Goal: Task Accomplishment & Management: Use online tool/utility

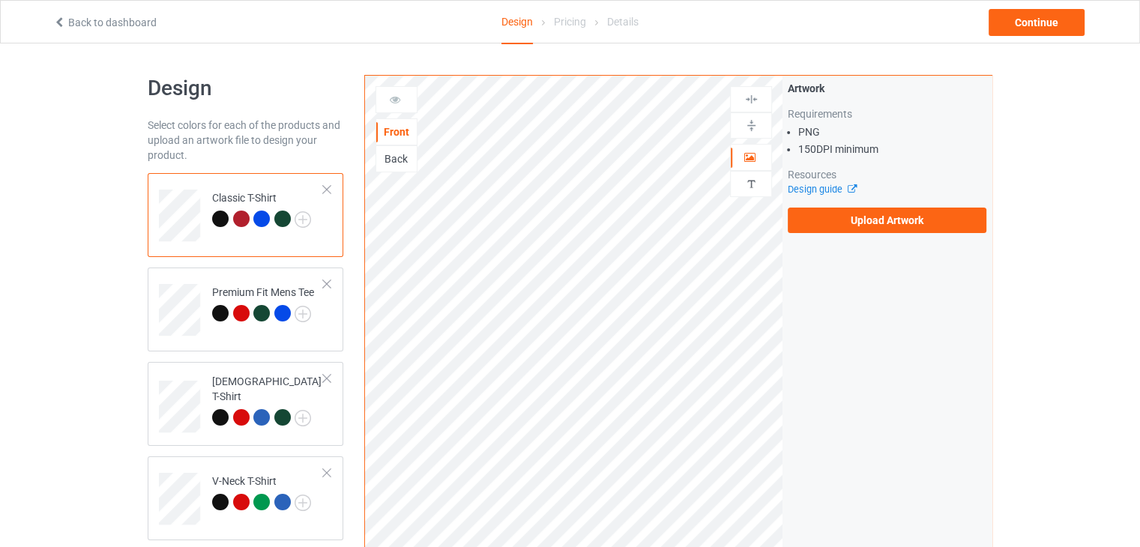
click at [398, 166] on div "Back" at bounding box center [396, 158] width 42 height 27
click at [408, 156] on div "Back" at bounding box center [396, 158] width 40 height 15
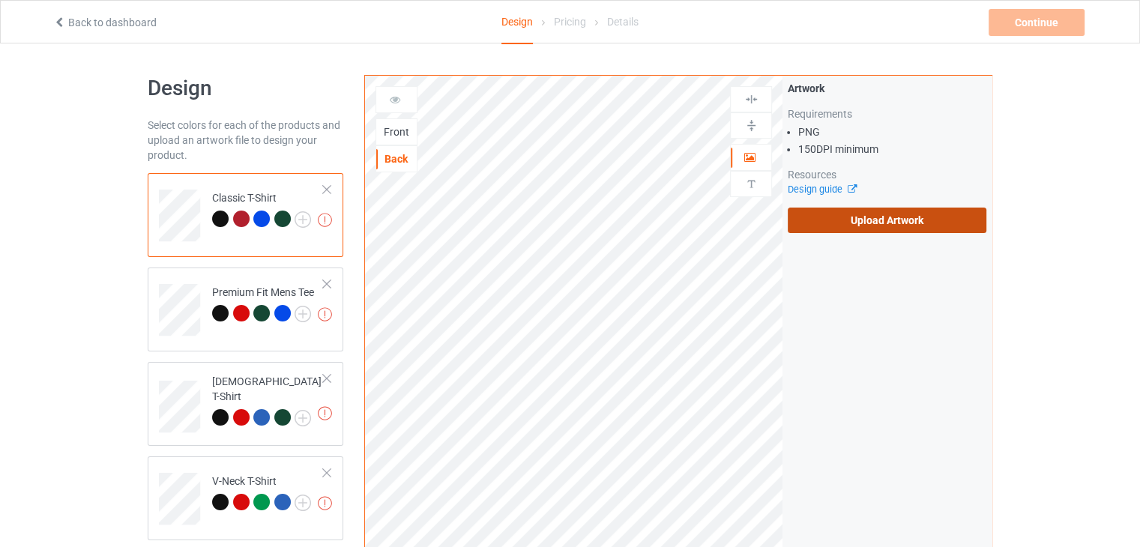
click at [872, 226] on label "Upload Artwork" at bounding box center [887, 220] width 199 height 25
click at [0, 0] on input "Upload Artwork" at bounding box center [0, 0] width 0 height 0
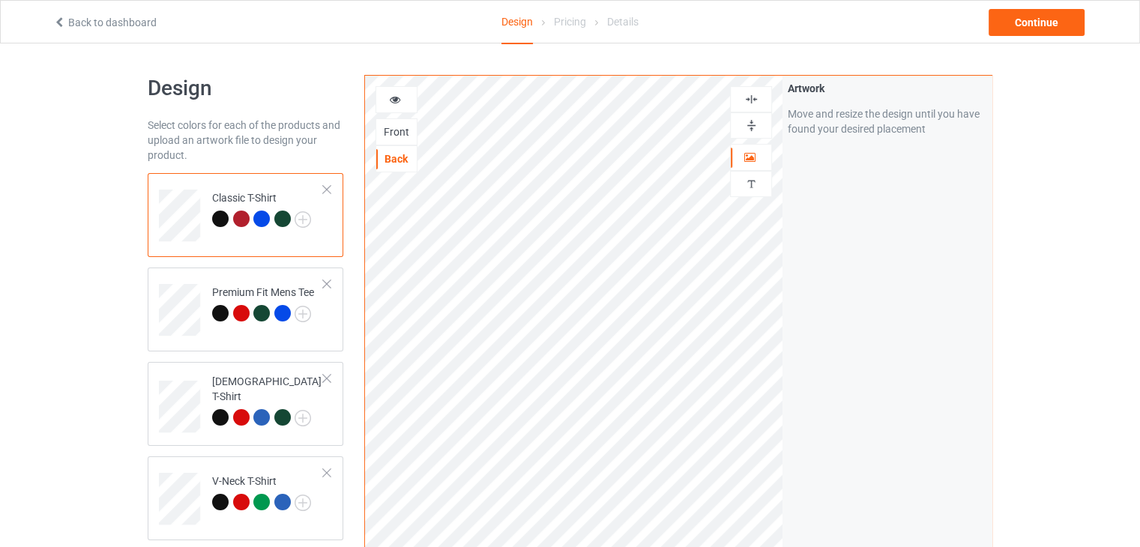
click at [1026, 340] on div "Design Select colors for each of the products and upload an artwork file to des…" at bounding box center [570, 506] width 1140 height 926
click at [1028, 30] on div "Continue" at bounding box center [1036, 22] width 96 height 27
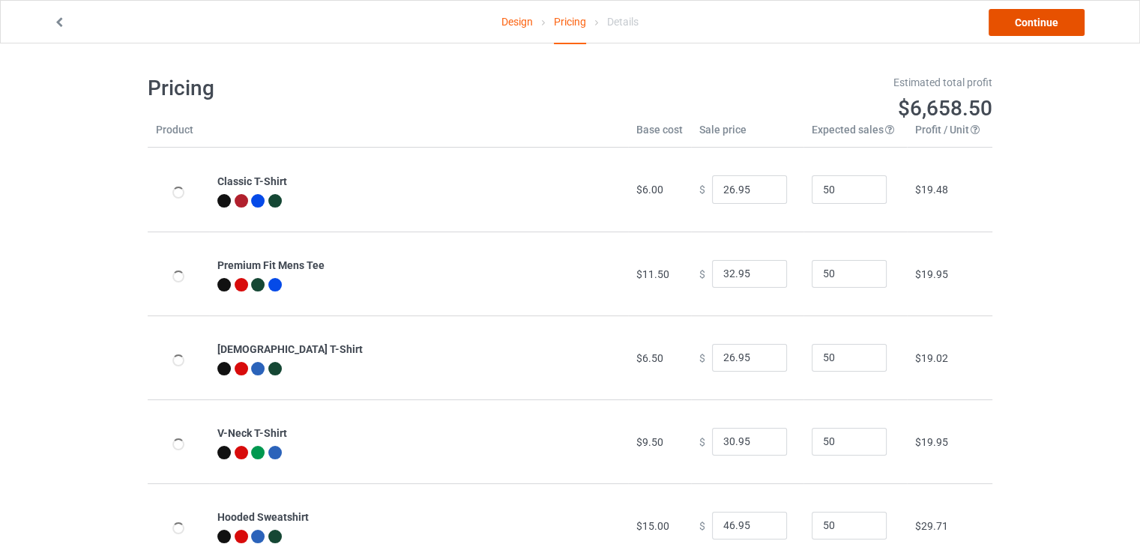
click at [1019, 25] on link "Continue" at bounding box center [1036, 22] width 96 height 27
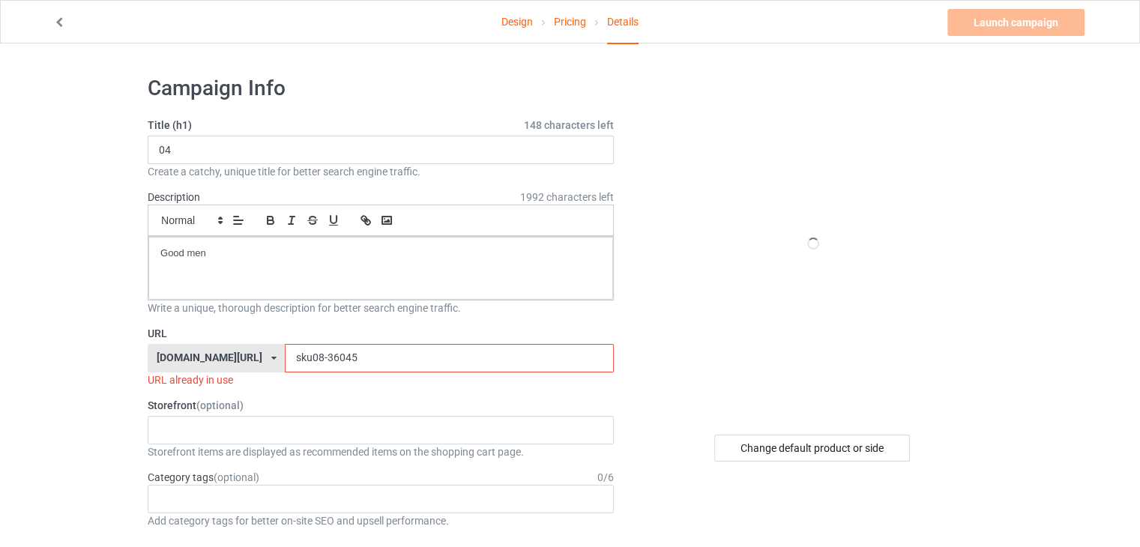
click at [339, 366] on input "sku08-36045" at bounding box center [449, 358] width 328 height 28
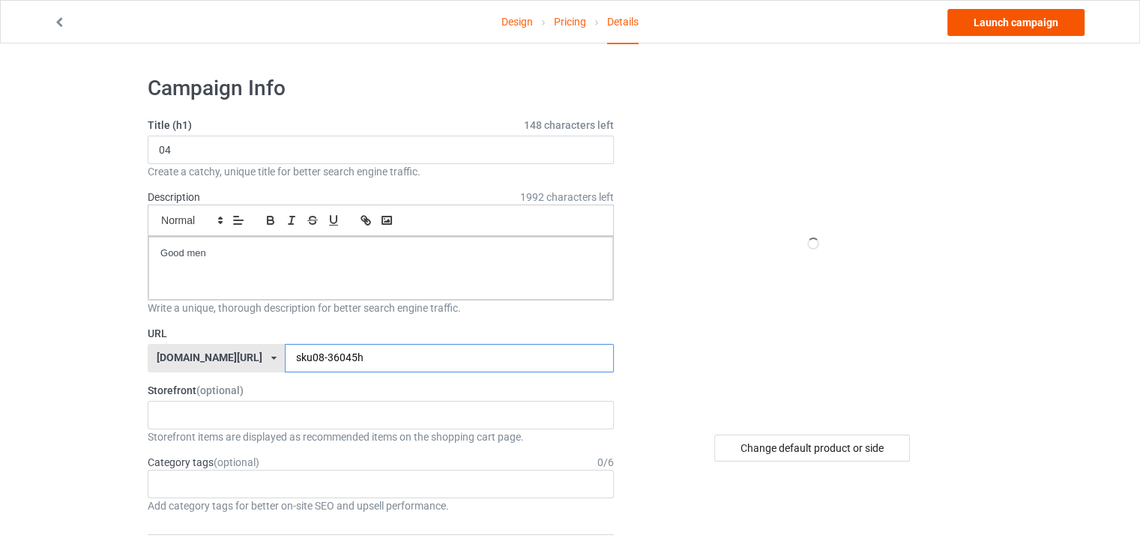
type input "sku08-36045h"
click at [1006, 20] on link "Launch campaign" at bounding box center [1015, 22] width 137 height 27
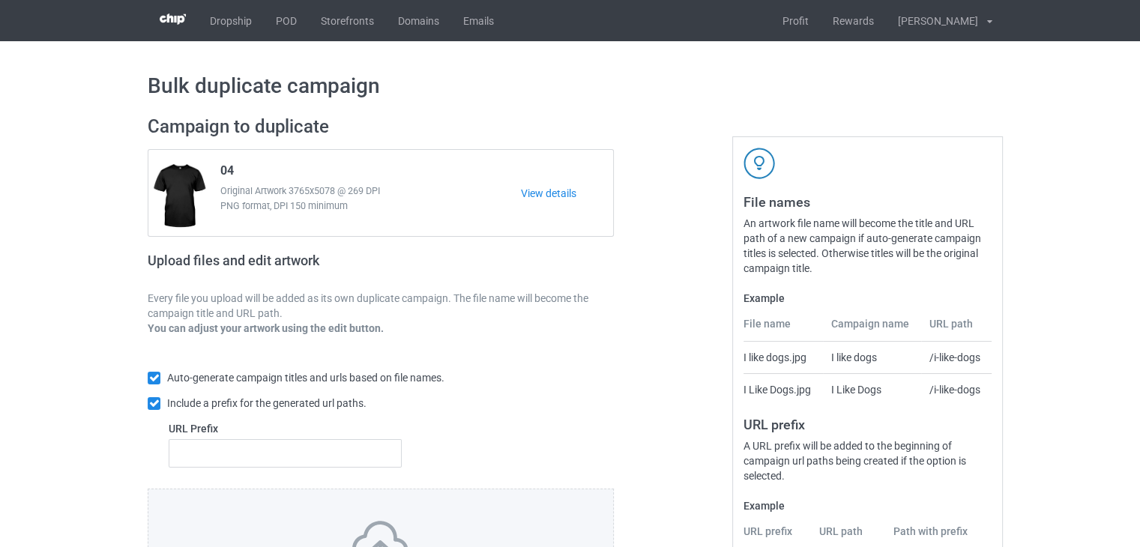
scroll to position [181, 0]
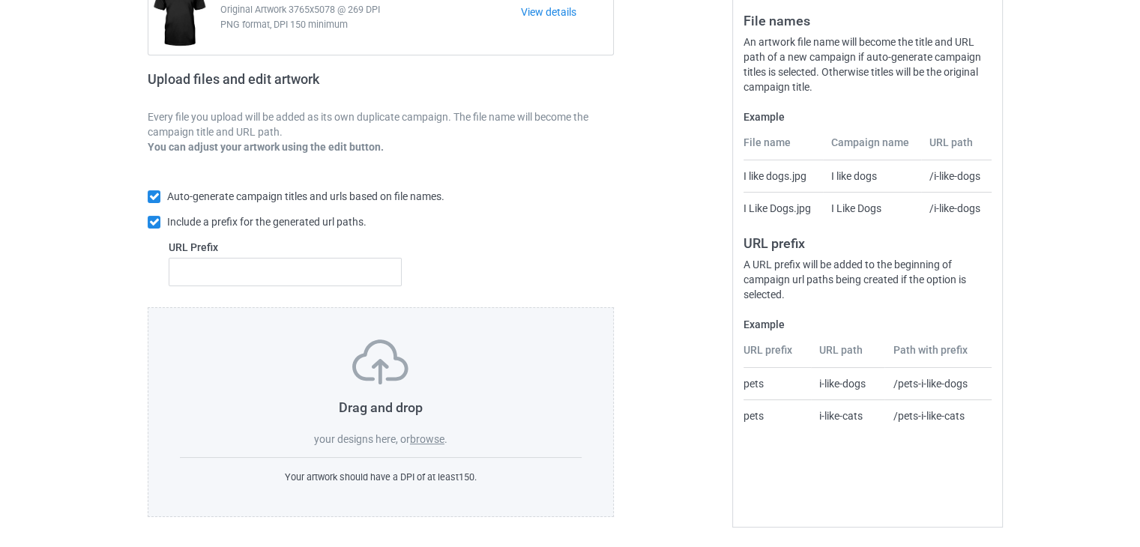
click at [435, 438] on label "browse" at bounding box center [427, 439] width 34 height 12
click at [0, 0] on input "browse" at bounding box center [0, 0] width 0 height 0
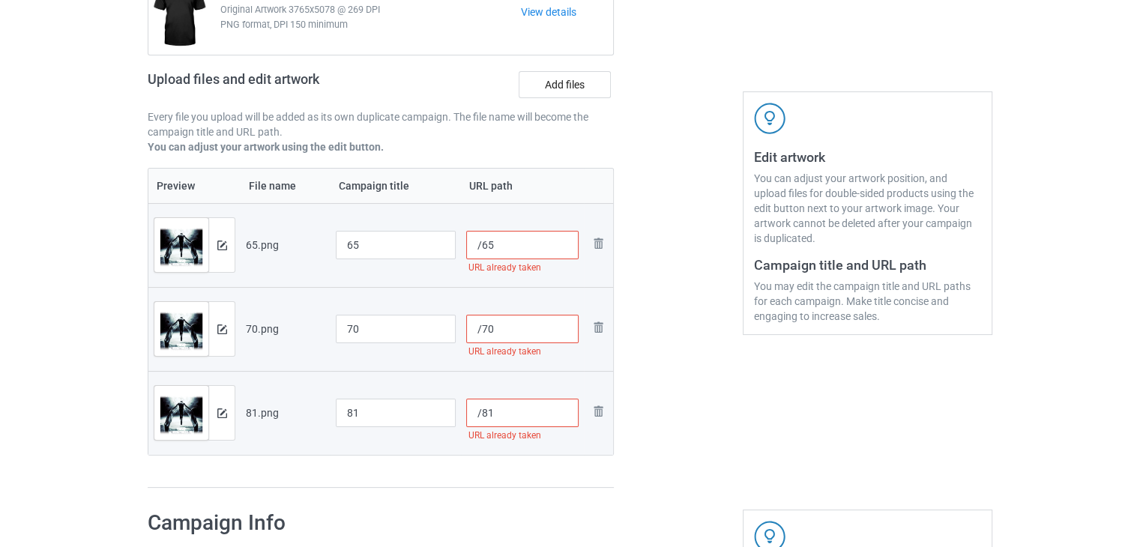
click at [480, 248] on input "/65" at bounding box center [522, 245] width 113 height 28
type input "/m65"
click at [480, 330] on input "/70" at bounding box center [522, 329] width 113 height 28
type input "/m70"
click at [480, 411] on input "/81" at bounding box center [522, 413] width 113 height 28
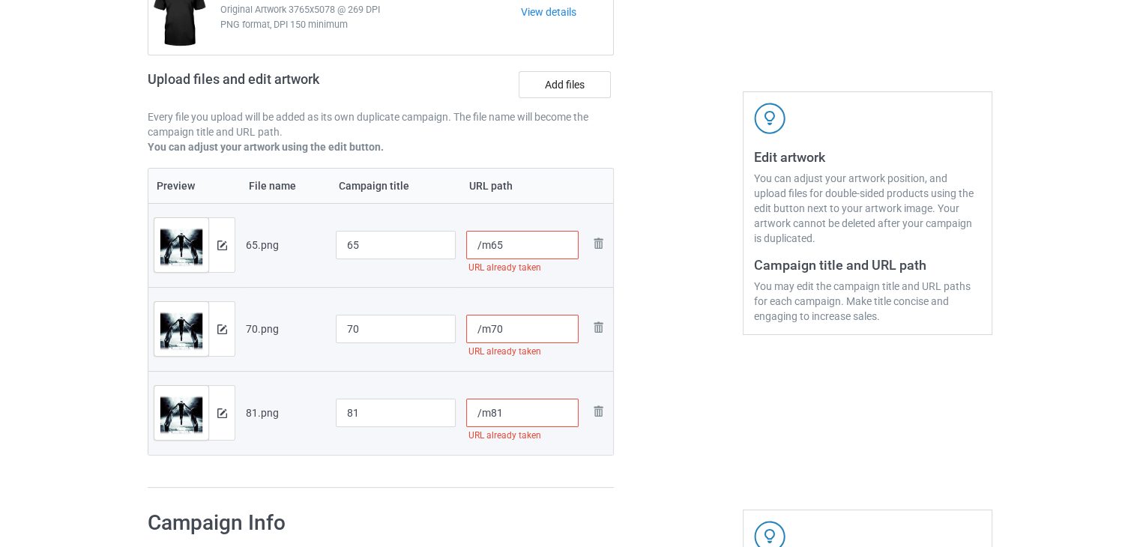
type input "/m81"
click at [740, 393] on div "Edit artwork You can adjust your artwork position, and upload files for double-…" at bounding box center [867, 211] width 271 height 575
click at [492, 249] on input "/m65" at bounding box center [522, 245] width 113 height 28
type input "/65"
click at [489, 329] on input "/m70" at bounding box center [522, 329] width 113 height 28
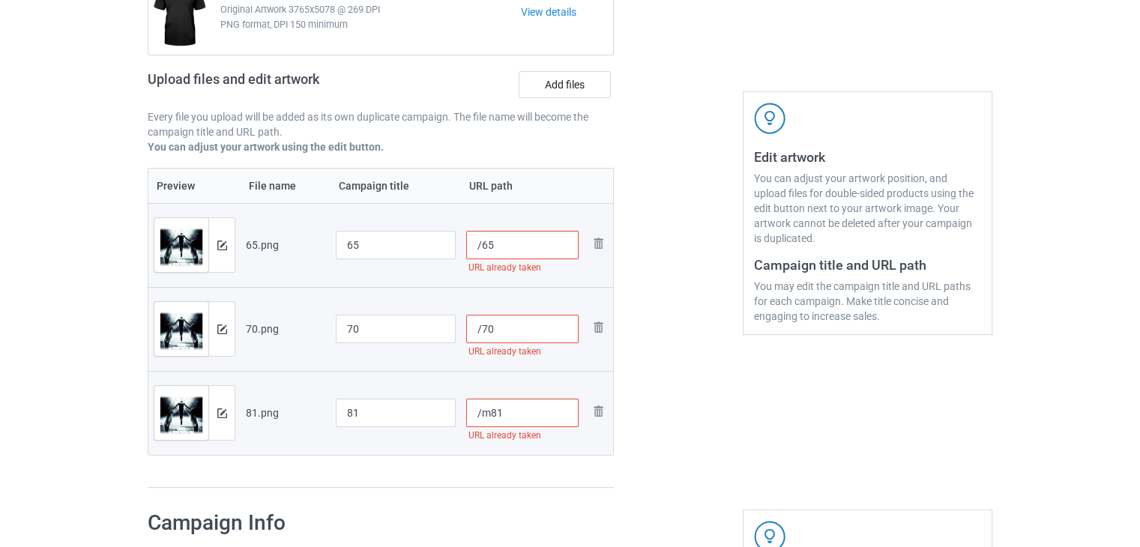
type input "/70"
click at [488, 416] on input "/m81" at bounding box center [522, 413] width 113 height 28
type input "/81"
click at [484, 247] on input "/65" at bounding box center [522, 245] width 113 height 28
click at [481, 247] on input "/65" at bounding box center [522, 245] width 113 height 28
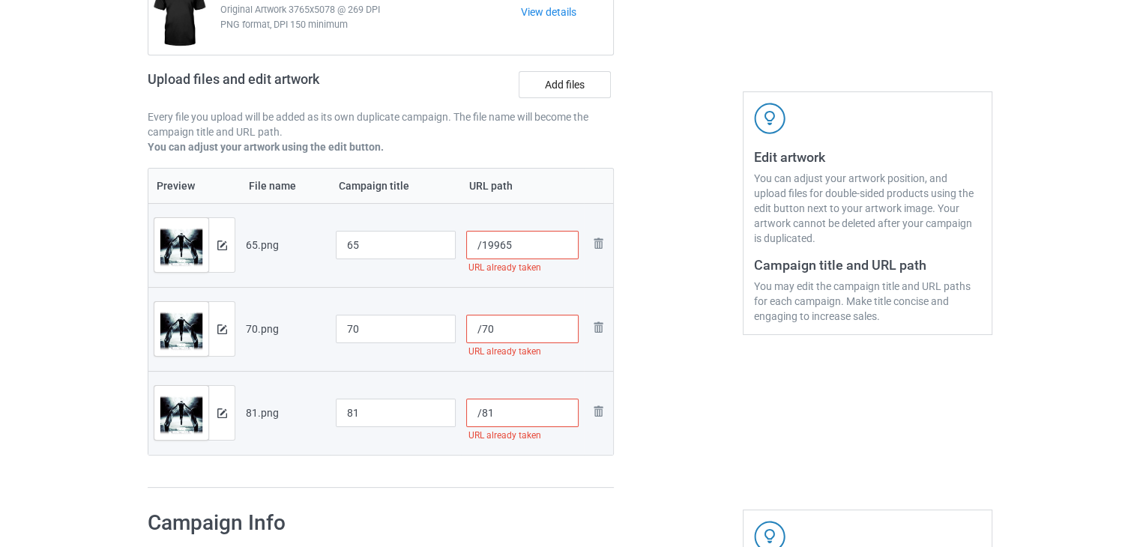
type input "/19965"
click at [483, 330] on input "/70" at bounding box center [522, 329] width 113 height 28
type input "/19970"
click at [483, 410] on input "/81" at bounding box center [522, 413] width 113 height 28
type input "/19981"
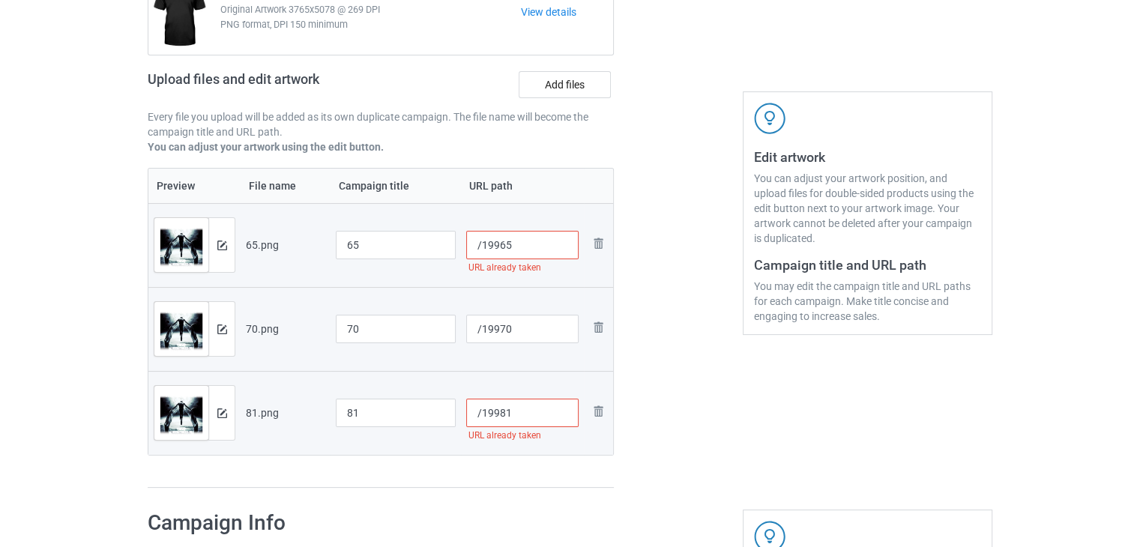
click at [672, 424] on div at bounding box center [678, 211] width 108 height 575
click at [540, 244] on input "/19965" at bounding box center [522, 245] width 113 height 28
click at [499, 242] on input "/19965" at bounding box center [522, 245] width 113 height 28
click at [690, 384] on div at bounding box center [678, 211] width 108 height 575
click at [498, 243] on input "/199965" at bounding box center [522, 245] width 113 height 28
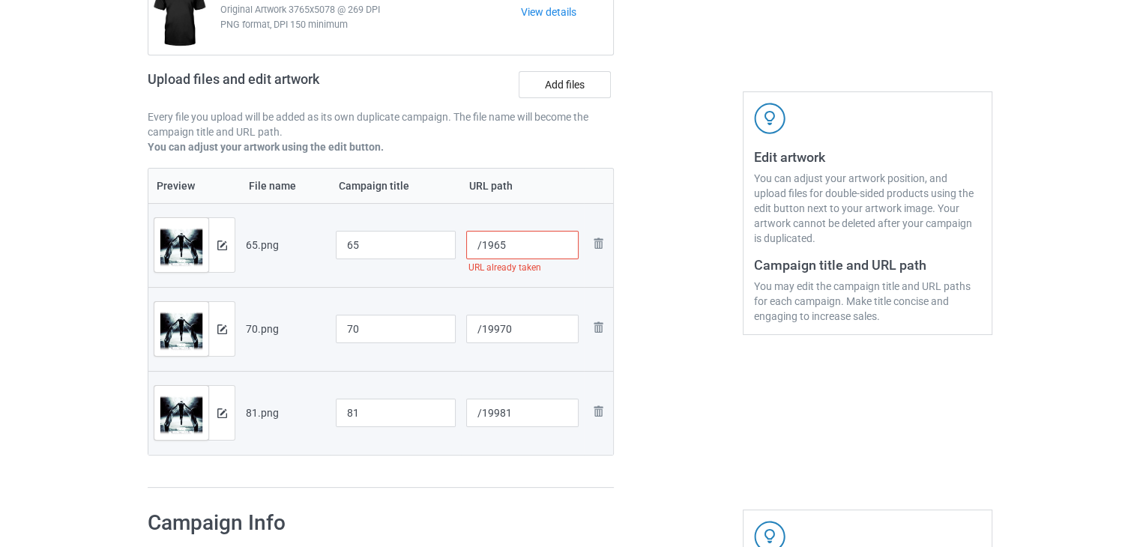
click at [483, 242] on input "/1965" at bounding box center [522, 245] width 113 height 28
type input "/m1965"
click at [666, 339] on div at bounding box center [678, 211] width 108 height 575
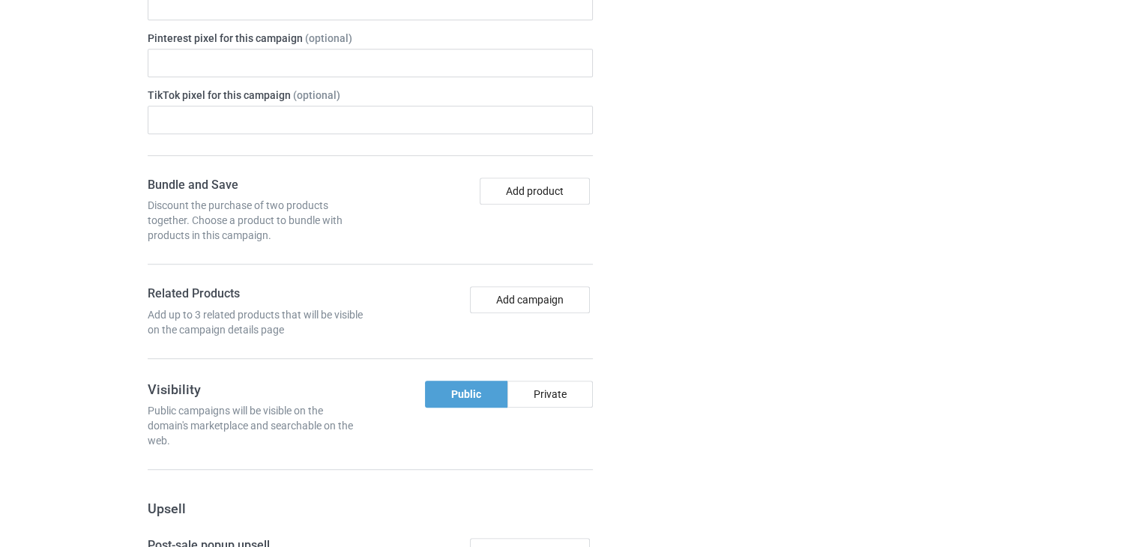
scroll to position [1526, 0]
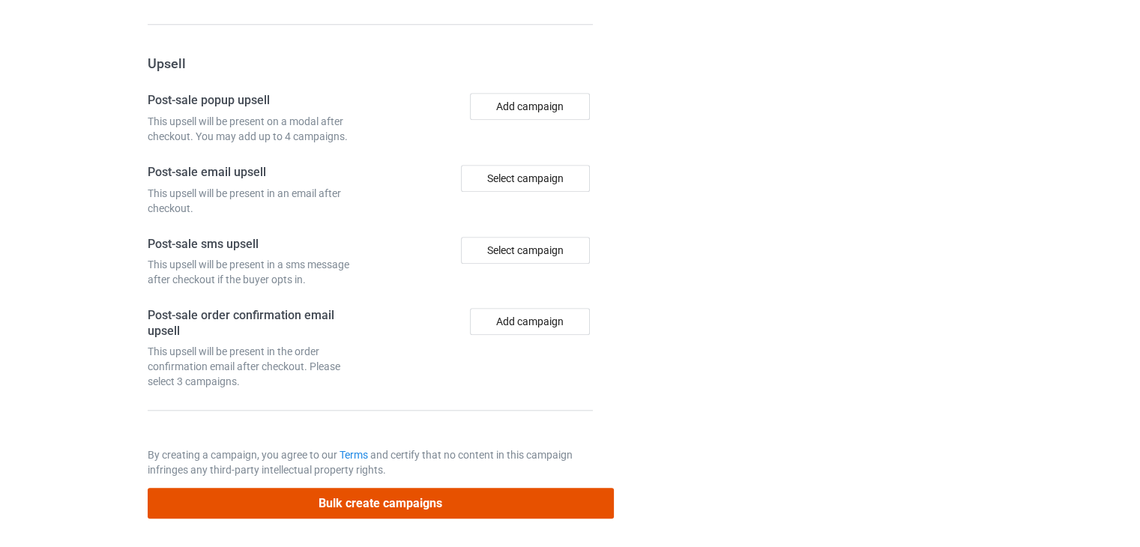
click at [438, 502] on button "Bulk create campaigns" at bounding box center [381, 503] width 466 height 31
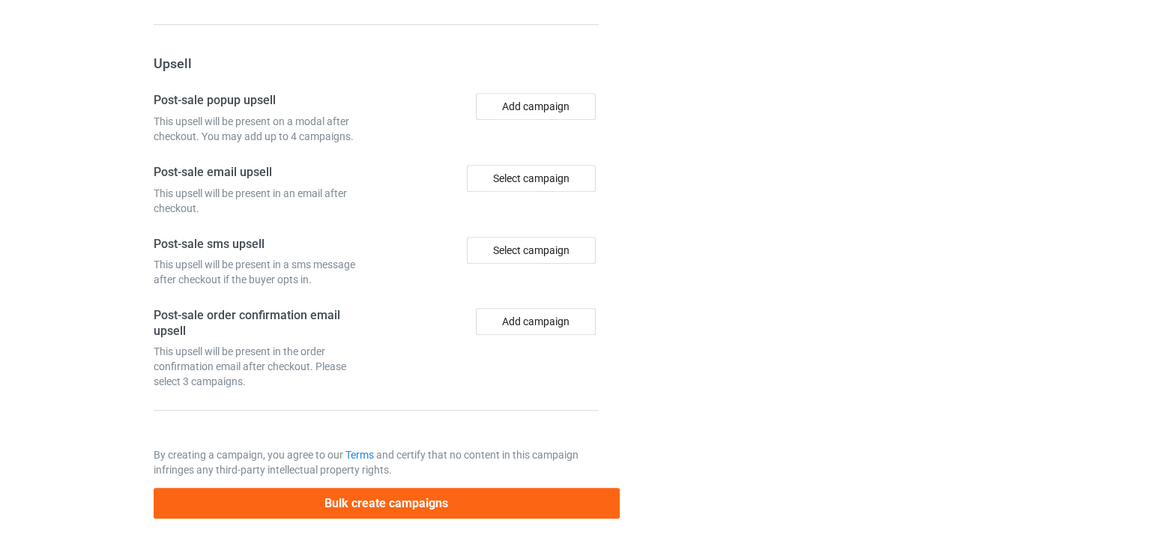
scroll to position [0, 0]
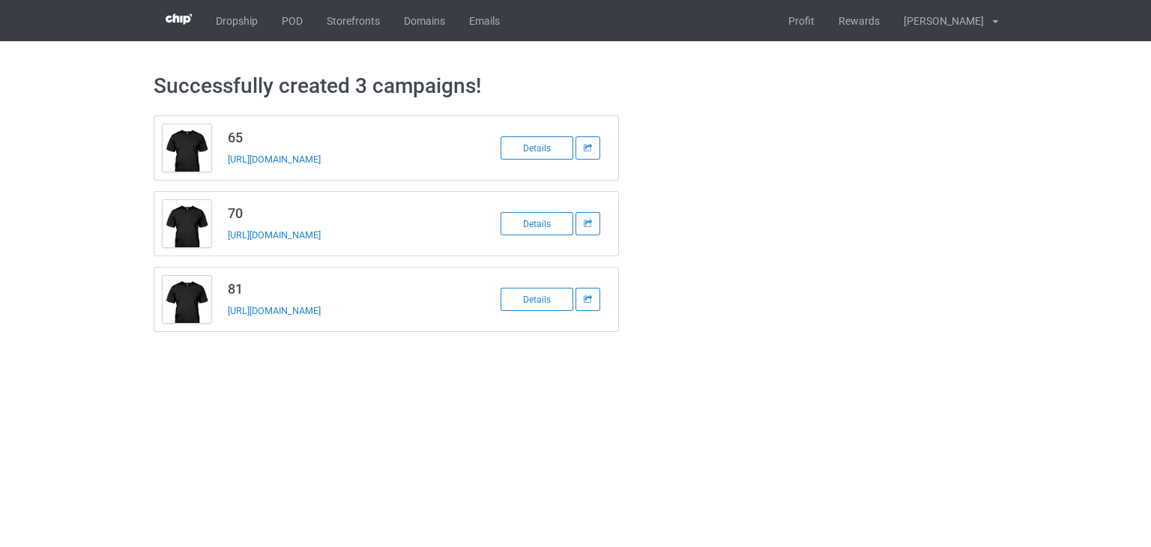
drag, startPoint x: 371, startPoint y: 158, endPoint x: 226, endPoint y: 159, distance: 144.6
click at [226, 159] on td "65 https://www.teechip.com/m1965" at bounding box center [346, 148] width 253 height 64
copy link "https://www.teechip.com/m1965"
click at [381, 226] on td "70 https://www.teechip.com/19970" at bounding box center [346, 224] width 253 height 64
drag, startPoint x: 369, startPoint y: 236, endPoint x: 227, endPoint y: 250, distance: 142.3
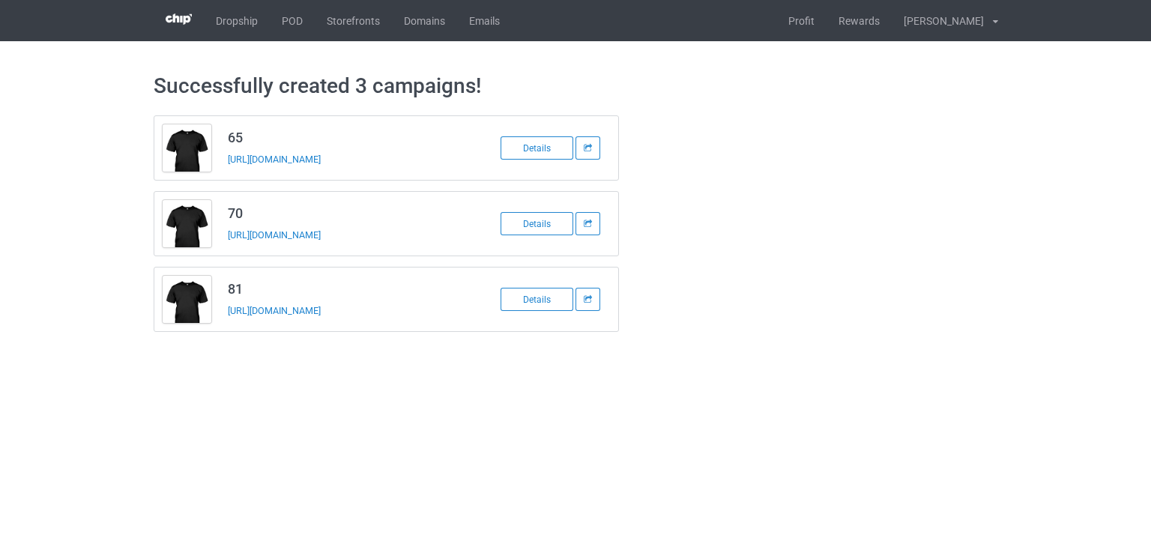
click at [227, 250] on td "70 https://www.teechip.com/19970" at bounding box center [346, 224] width 253 height 64
copy link "https://www.teechip.com/19970"
click at [254, 345] on div "Successfully created 3 campaigns! 65 https://www.teechip.com/m1965 Details 70 h…" at bounding box center [576, 202] width 845 height 322
click at [267, 306] on link "https://www.teechip.com/19981" at bounding box center [274, 310] width 93 height 11
